Goal: Task Accomplishment & Management: Use online tool/utility

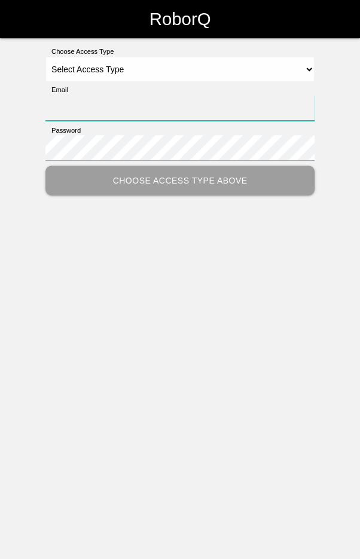
click at [248, 119] on input "Email" at bounding box center [179, 108] width 269 height 26
type input "[EMAIL_ADDRESS][DOMAIN_NAME]"
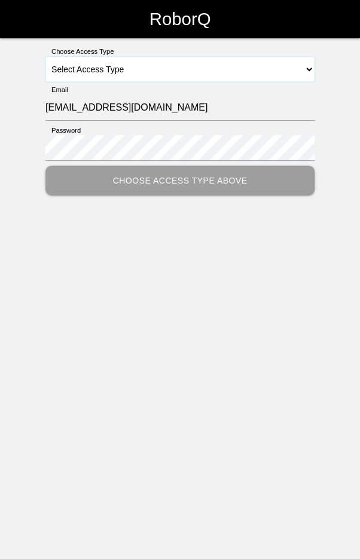
click at [255, 72] on select "Select Access Type Admin Customer Supervisor Worker" at bounding box center [179, 69] width 269 height 25
select select "Worker"
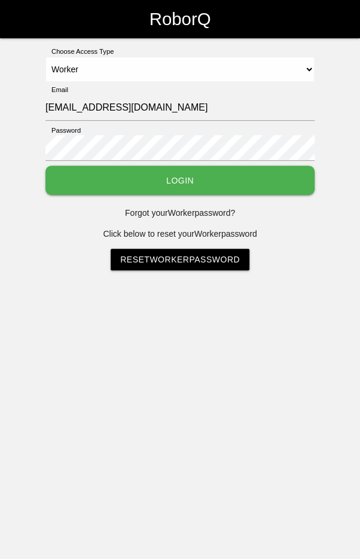
click at [233, 176] on button "Login" at bounding box center [179, 180] width 269 height 29
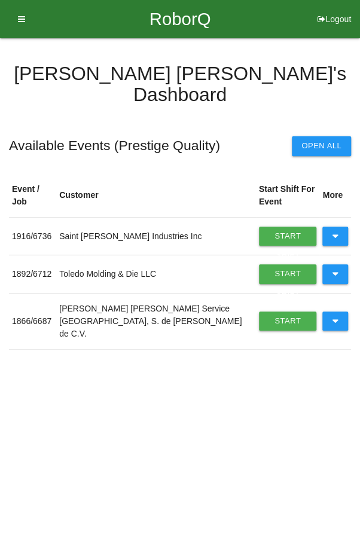
click at [337, 312] on icon at bounding box center [335, 321] width 7 height 19
click at [264, 312] on link "Start Shift" at bounding box center [288, 321] width 58 height 19
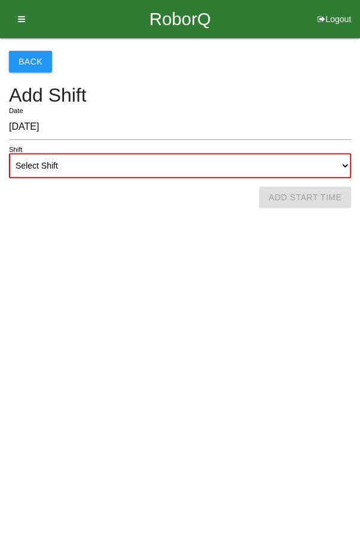
click at [127, 166] on select "Select Shift 1st Shift 2nd Shift 3rd Shift 4th Shift" at bounding box center [180, 165] width 342 height 25
select select "2"
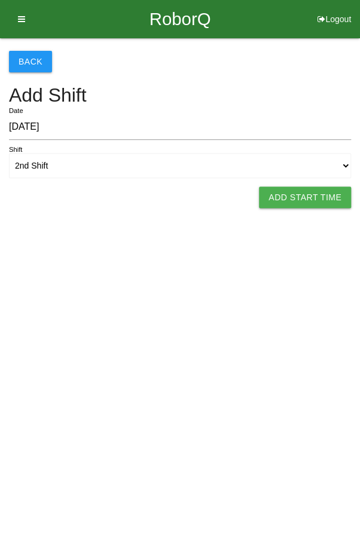
click at [326, 195] on button "Add Start Time" at bounding box center [305, 198] width 92 height 22
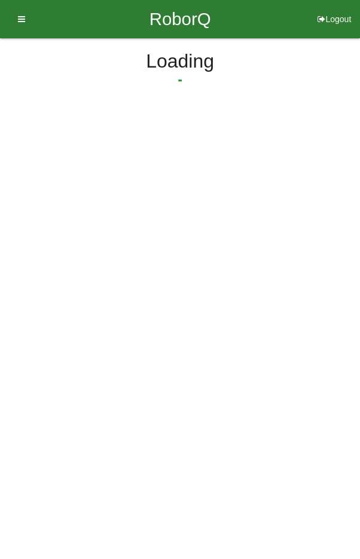
select select "2"
select select "20"
select select "2"
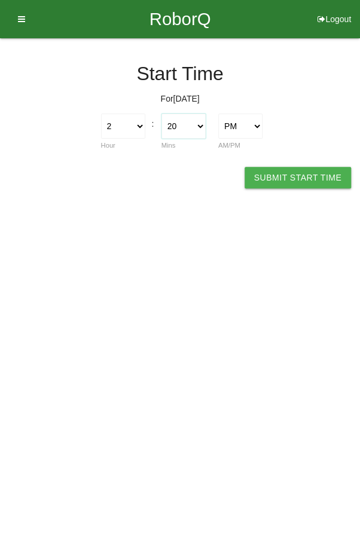
click at [192, 123] on select "00 01 02 03 04 05 06 07 08 09 10 11 12 13 14 15 16 17 18 19 20 21 22 23 24 25 2…" at bounding box center [183, 126] width 44 height 25
select select "0"
click at [302, 176] on button "Submit Start Time" at bounding box center [298, 178] width 106 height 22
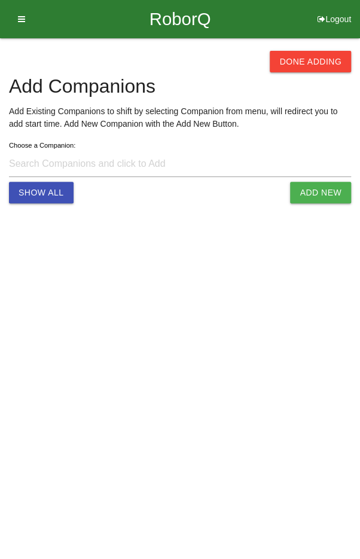
click at [324, 51] on button "Done Adding" at bounding box center [310, 62] width 81 height 22
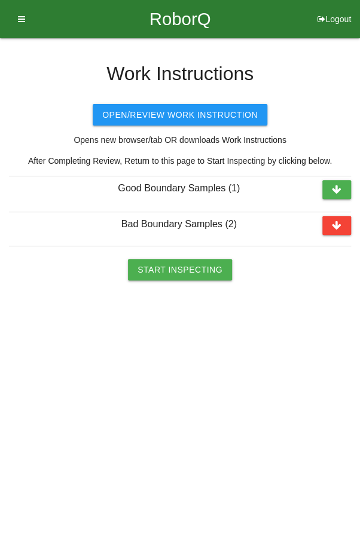
click at [187, 273] on button "Start Inspecting" at bounding box center [180, 270] width 104 height 22
